Goal: Check status

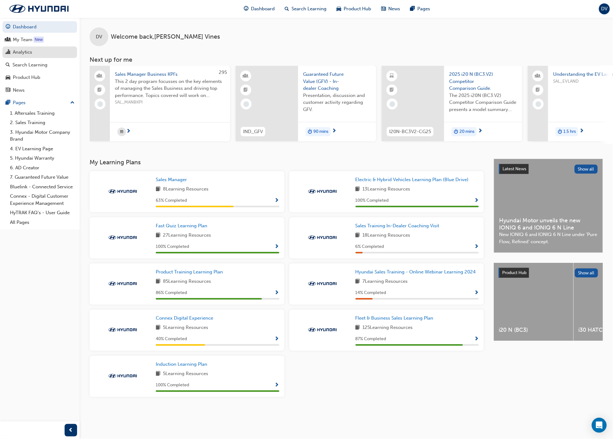
click at [40, 48] on div "Analytics" at bounding box center [40, 52] width 68 height 8
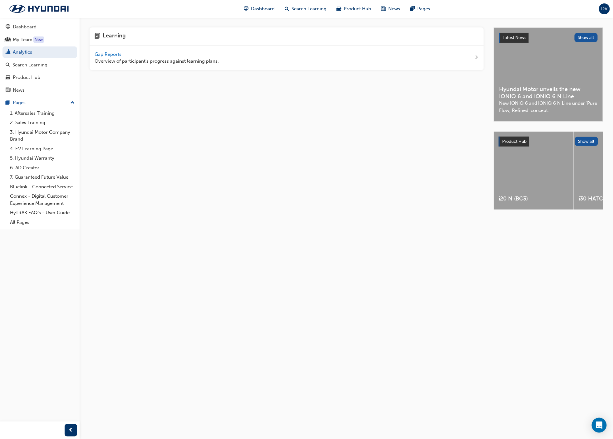
click at [106, 55] on span "Gap Reports" at bounding box center [109, 54] width 28 height 6
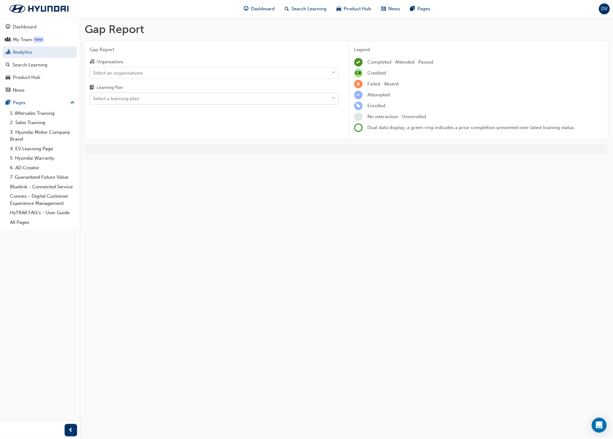
click at [130, 95] on div "Select a learning plan" at bounding box center [116, 98] width 46 height 7
click at [94, 96] on input "Learning Plan Select a learning plan" at bounding box center [93, 98] width 1 height 5
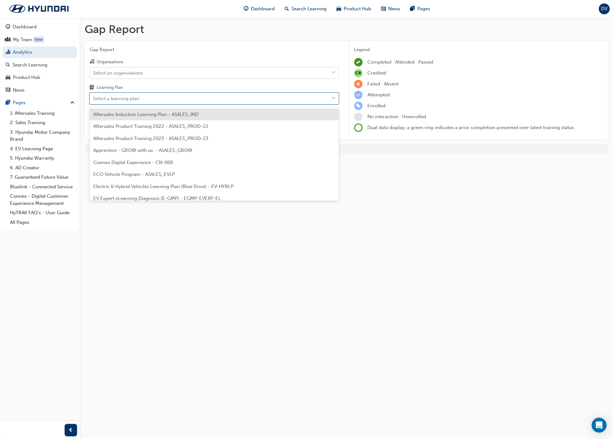
click at [154, 78] on div "Select an organisations" at bounding box center [214, 73] width 249 height 12
click at [94, 75] on input "Organisations Select an organisations" at bounding box center [93, 72] width 1 height 5
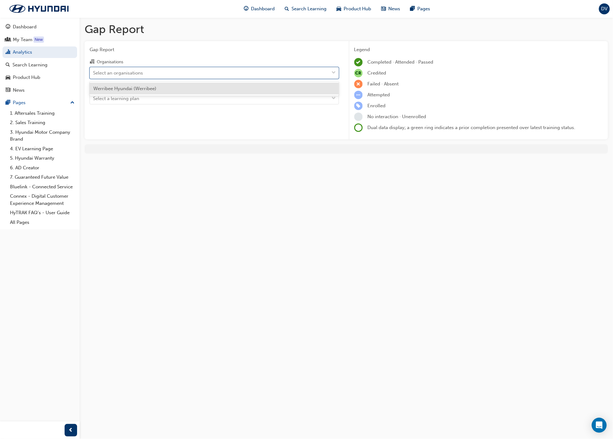
drag, startPoint x: 154, startPoint y: 78, endPoint x: 153, endPoint y: 90, distance: 12.2
click at [154, 80] on div "Organisations option Werribee Hyundai (Werribee) focused, 1 of 1. 1 result avai…" at bounding box center [214, 81] width 249 height 46
click at [160, 74] on div "Select an organisations" at bounding box center [209, 72] width 239 height 11
click at [94, 74] on input "Organisations 0 results available. Select is focused ,type to refine list, pres…" at bounding box center [93, 72] width 1 height 5
click at [151, 93] on div "Werribee Hyundai (Werribee)" at bounding box center [214, 89] width 249 height 12
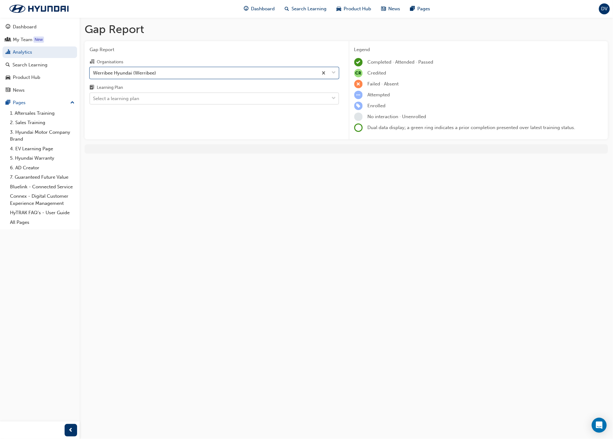
click at [148, 99] on div "Select a learning plan" at bounding box center [209, 98] width 239 height 11
click at [94, 99] on input "Learning Plan Select a learning plan" at bounding box center [93, 98] width 1 height 5
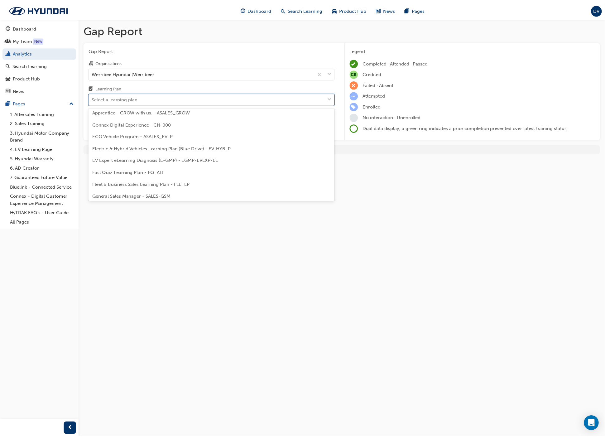
scroll to position [49, 0]
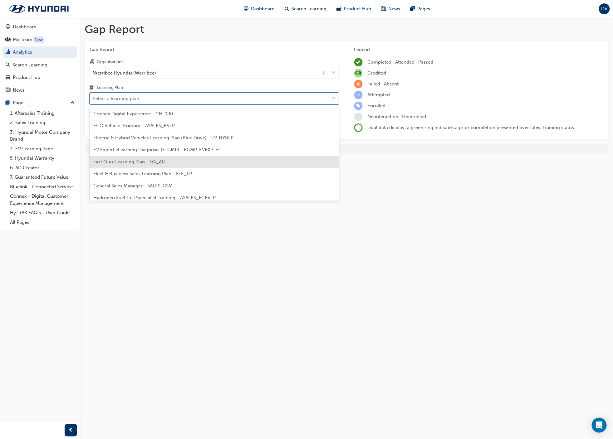
click at [230, 167] on div "Fast Quiz Learning Plan - FQ_ALL" at bounding box center [214, 162] width 249 height 12
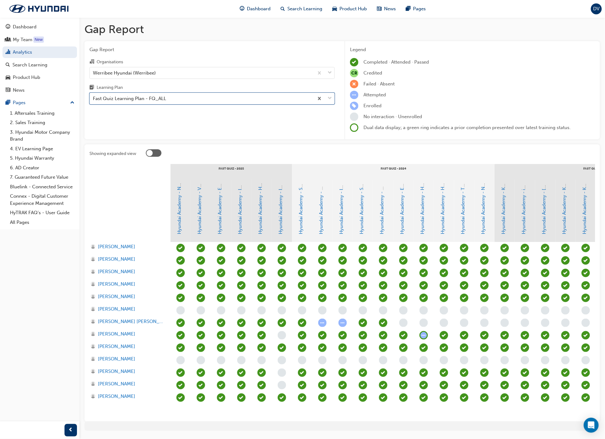
click at [224, 148] on div "Showing expanded view Fast Quiz - 2025 Fast Quiz - 2024 Fast Quiz -2023 Hyundai…" at bounding box center [343, 282] width 516 height 277
